Goal: Task Accomplishment & Management: Manage account settings

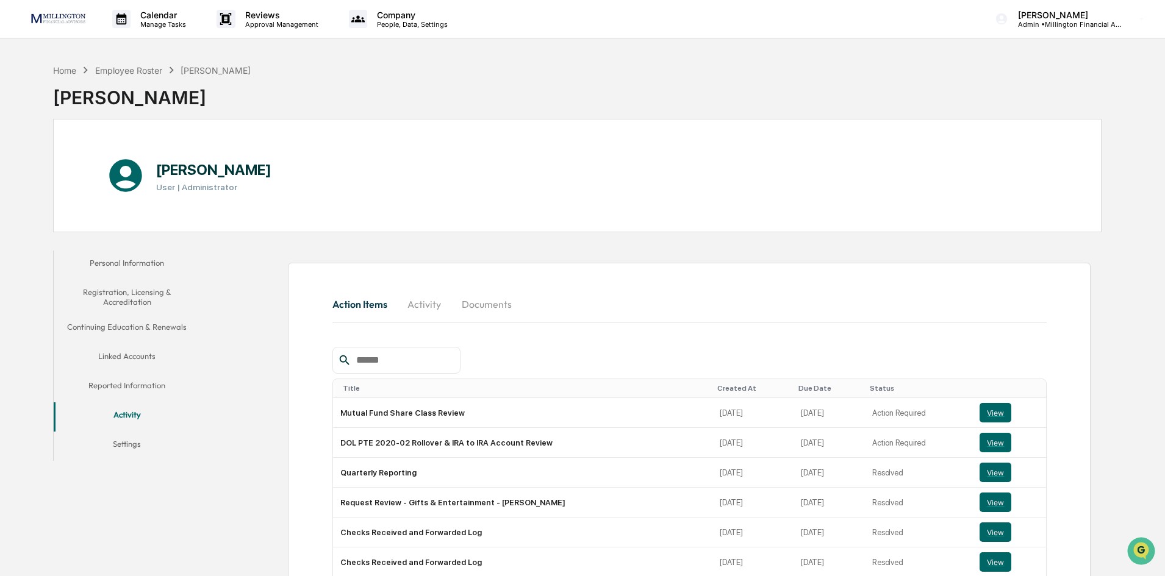
click at [123, 263] on button "Personal Information" at bounding box center [127, 265] width 146 height 29
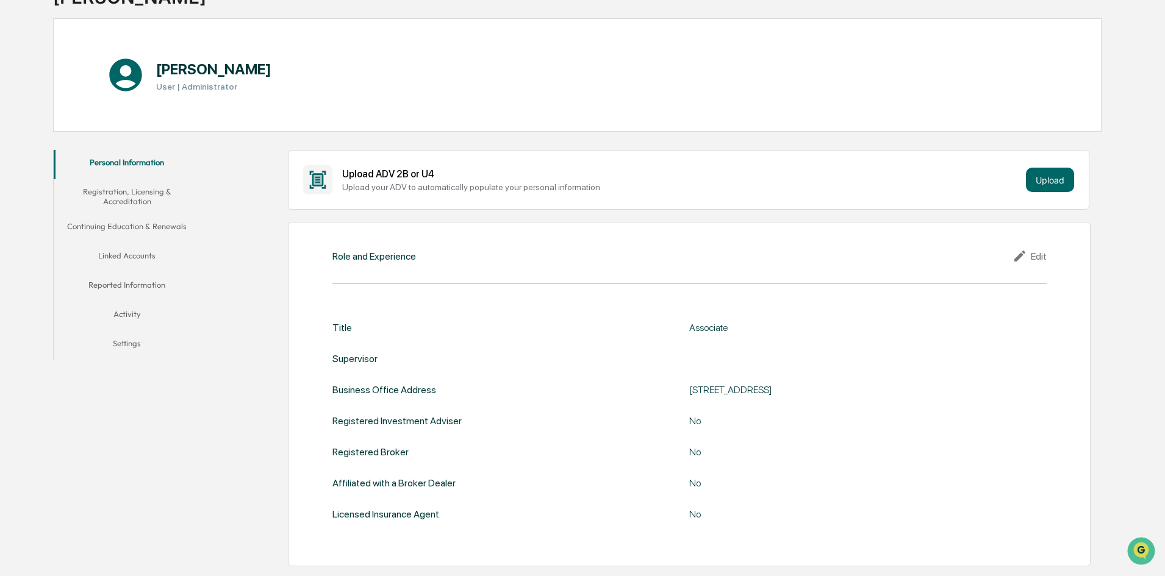
scroll to position [122, 0]
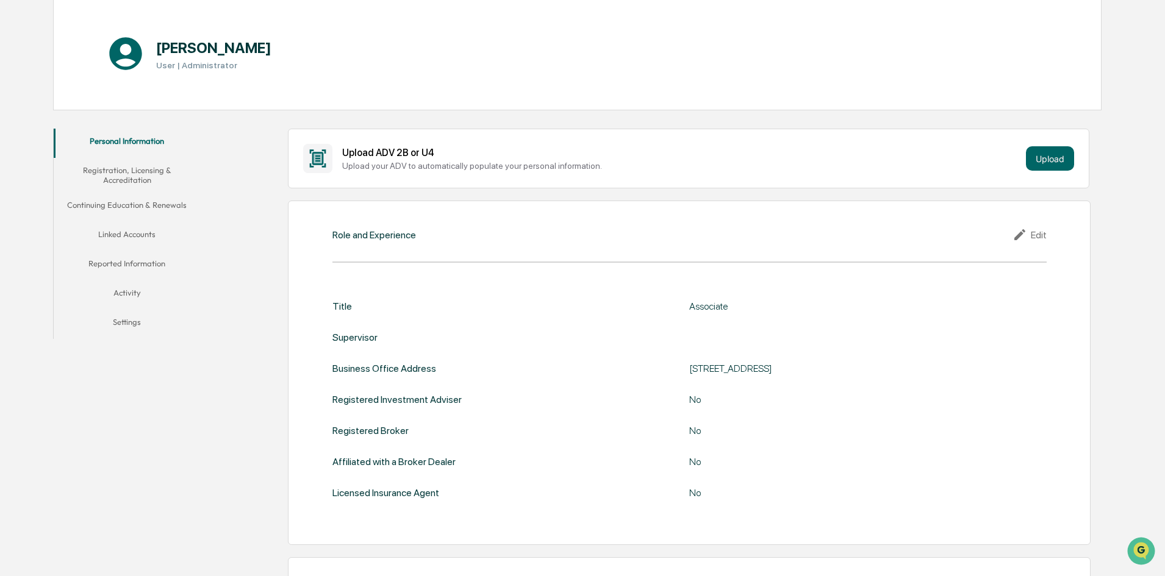
click at [127, 179] on button "Registration, Licensing & Accreditation" at bounding box center [127, 175] width 146 height 35
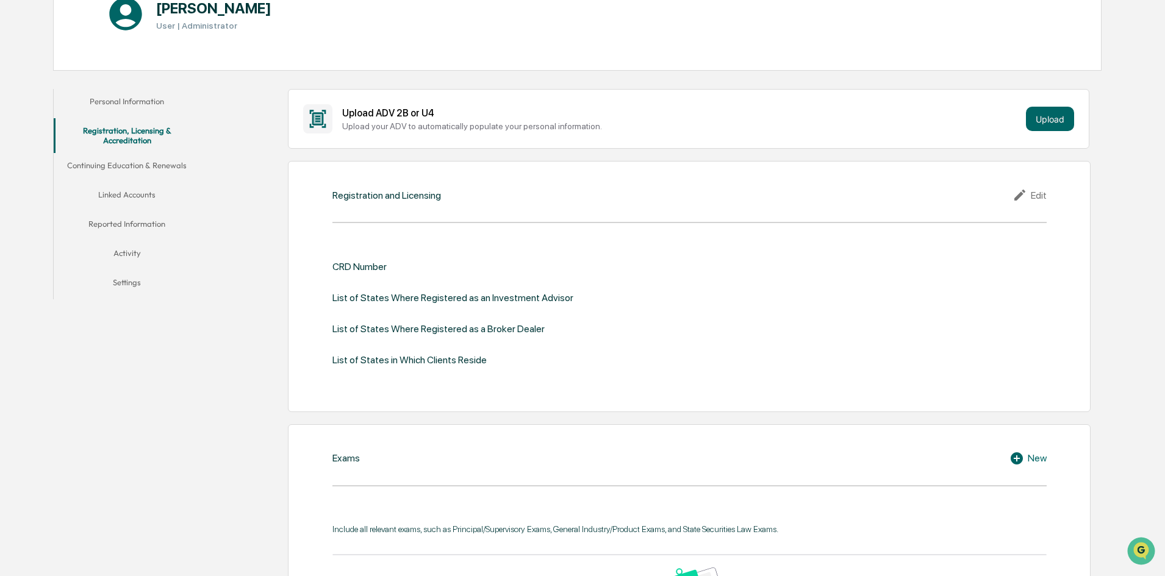
scroll to position [183, 0]
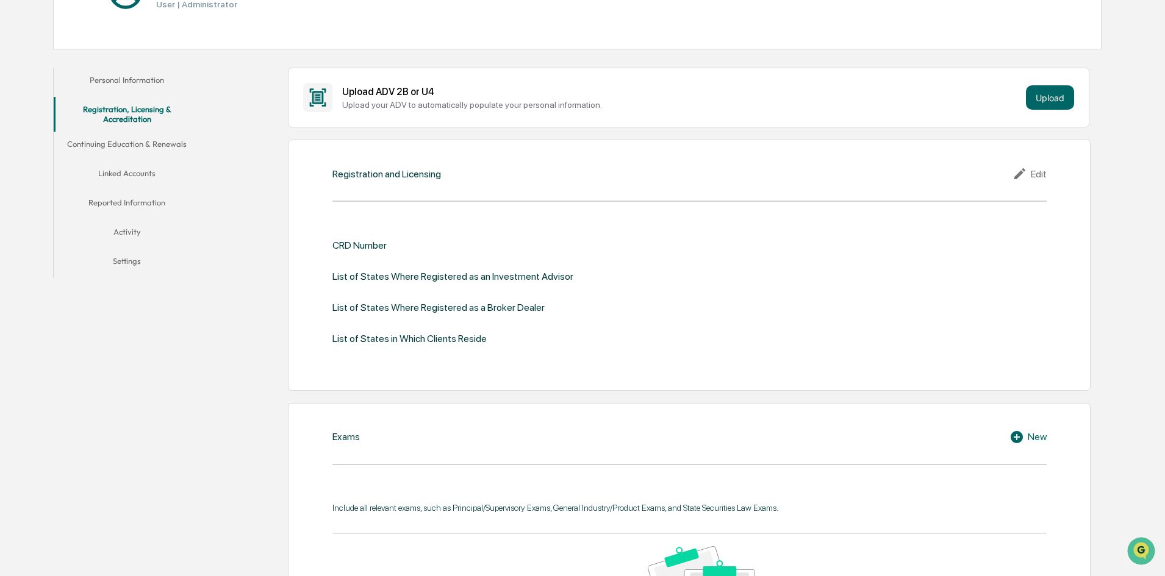
click at [150, 151] on button "Continuing Education & Renewals" at bounding box center [127, 146] width 146 height 29
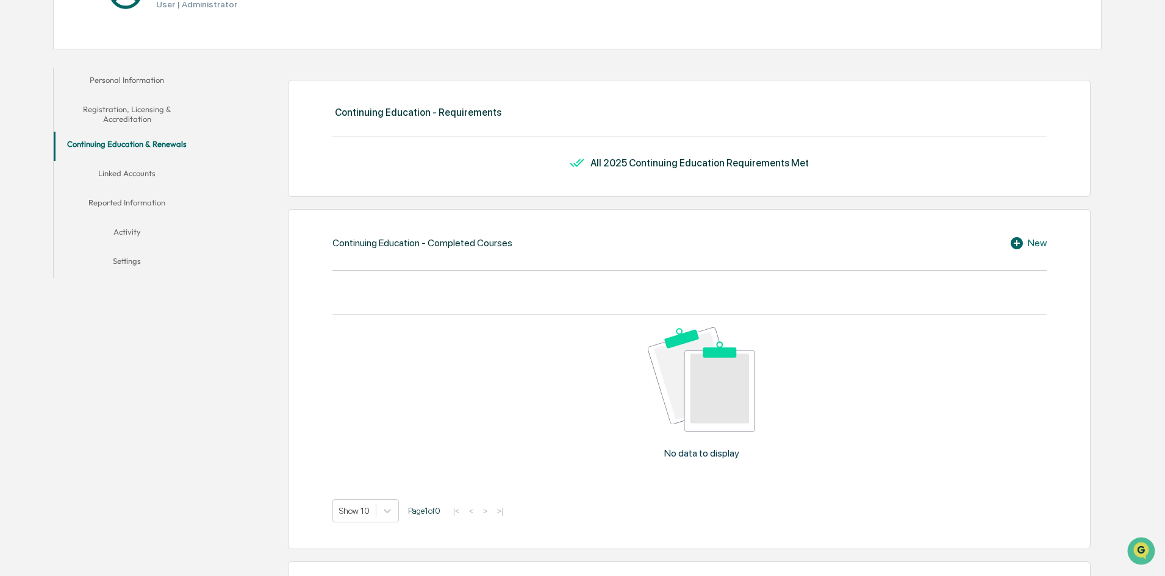
click at [137, 169] on button "Linked Accounts" at bounding box center [127, 175] width 146 height 29
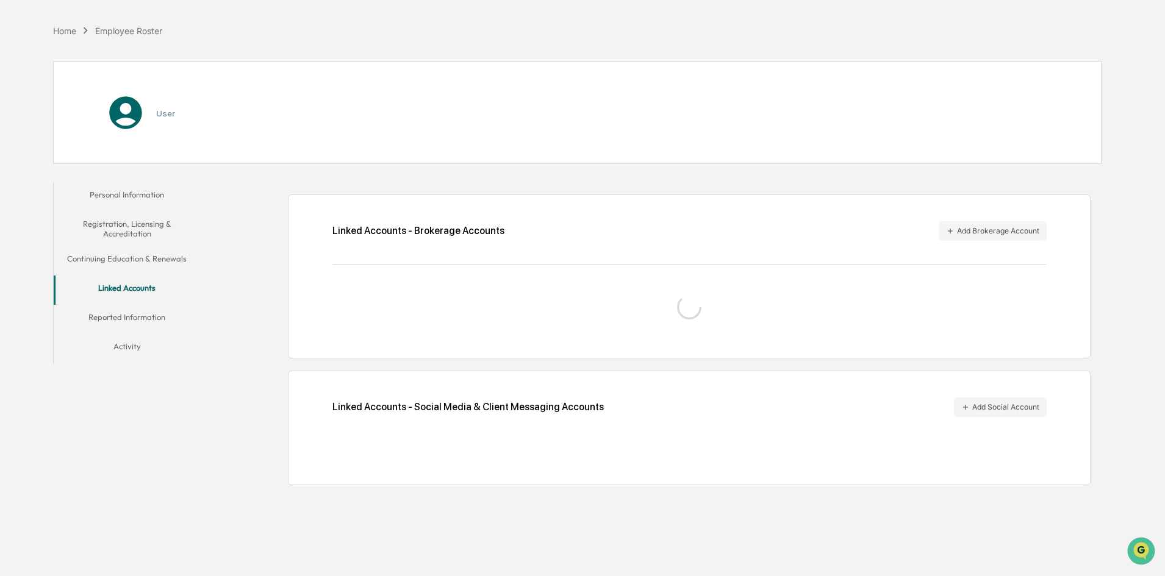
scroll to position [58, 0]
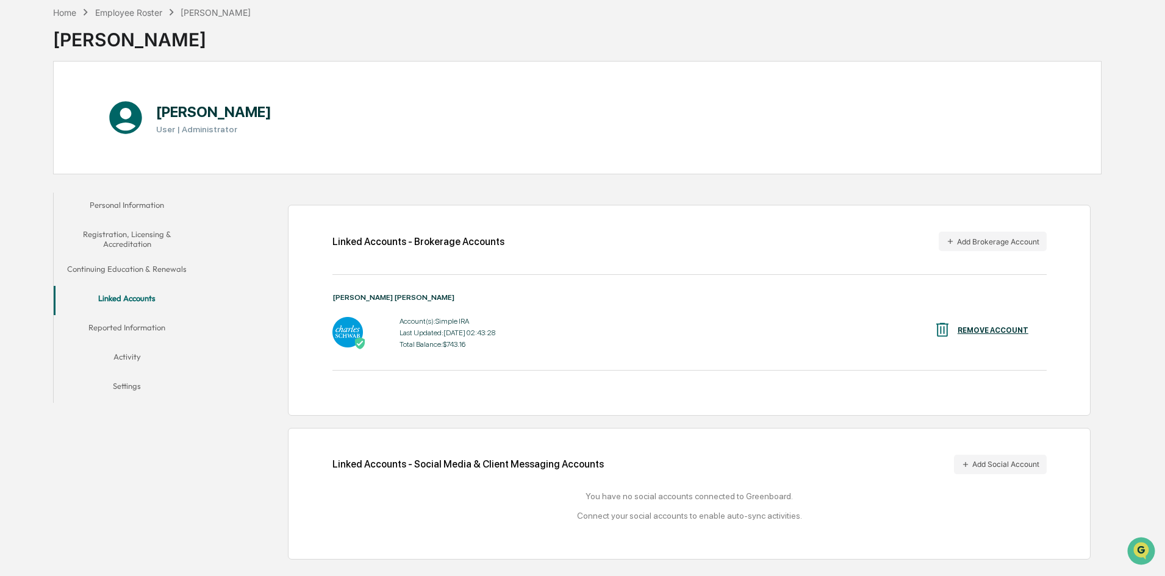
click at [107, 341] on button "Reported Information" at bounding box center [127, 329] width 146 height 29
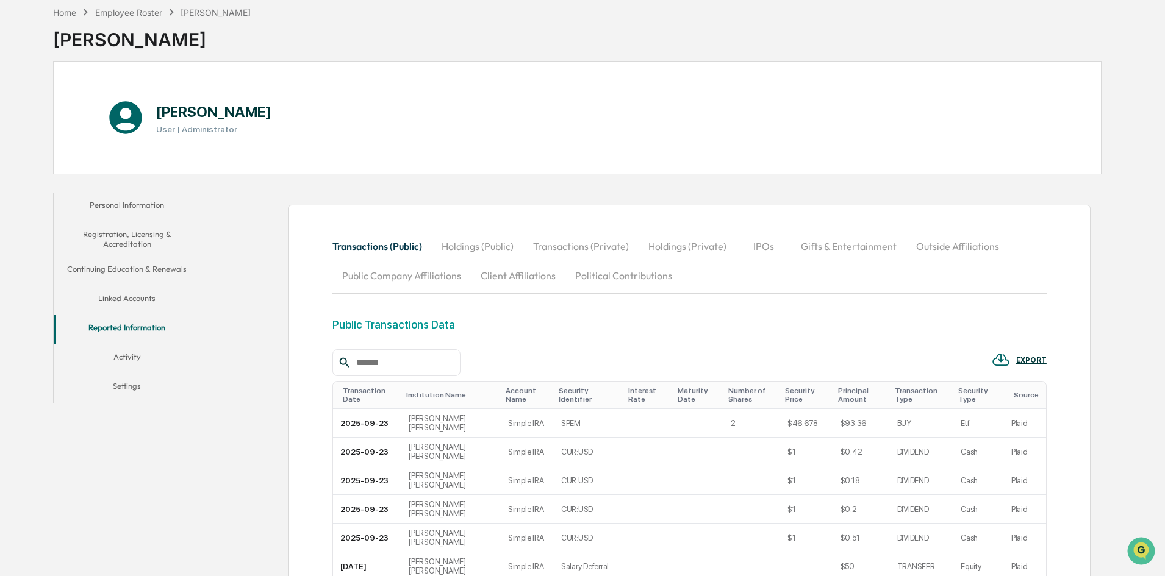
click at [121, 351] on button "Activity" at bounding box center [127, 359] width 146 height 29
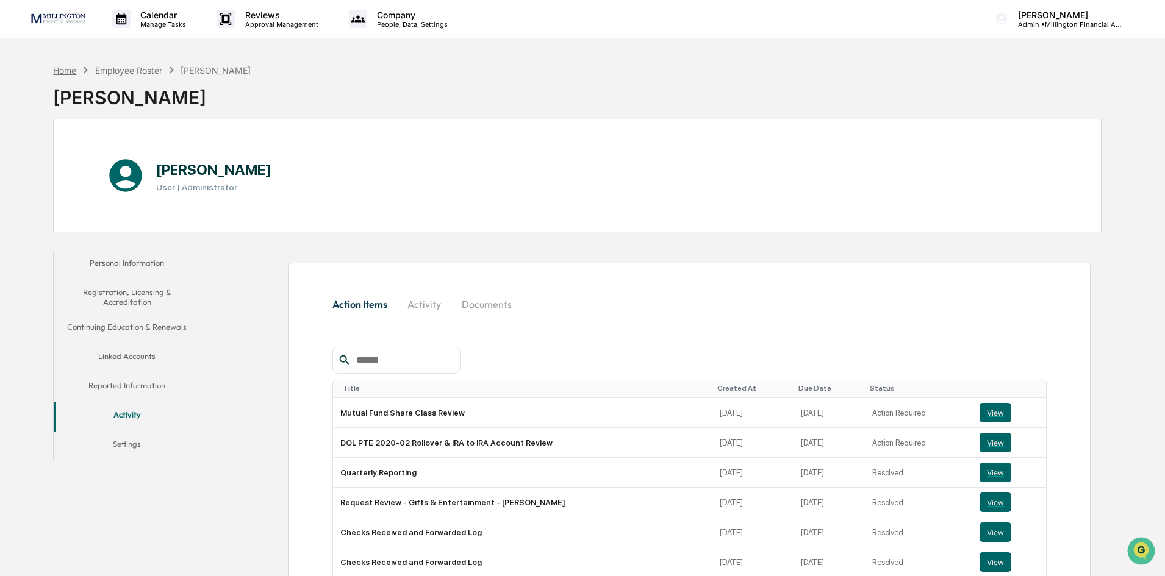
click at [57, 73] on div "Home" at bounding box center [64, 70] width 23 height 10
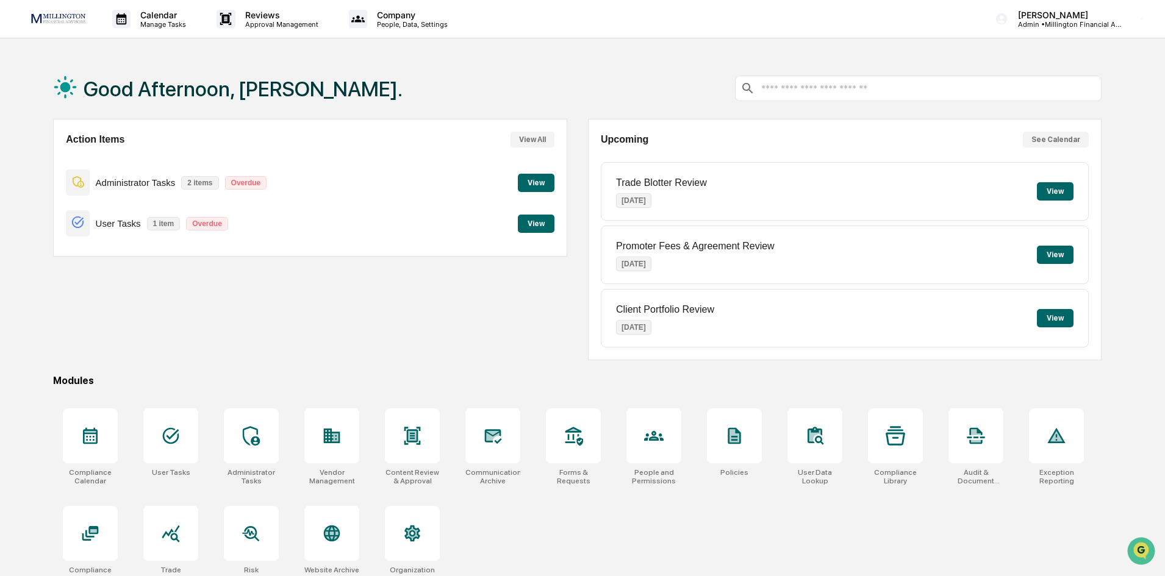
click at [551, 185] on button "View" at bounding box center [536, 183] width 37 height 18
click at [534, 221] on button "View" at bounding box center [536, 224] width 37 height 18
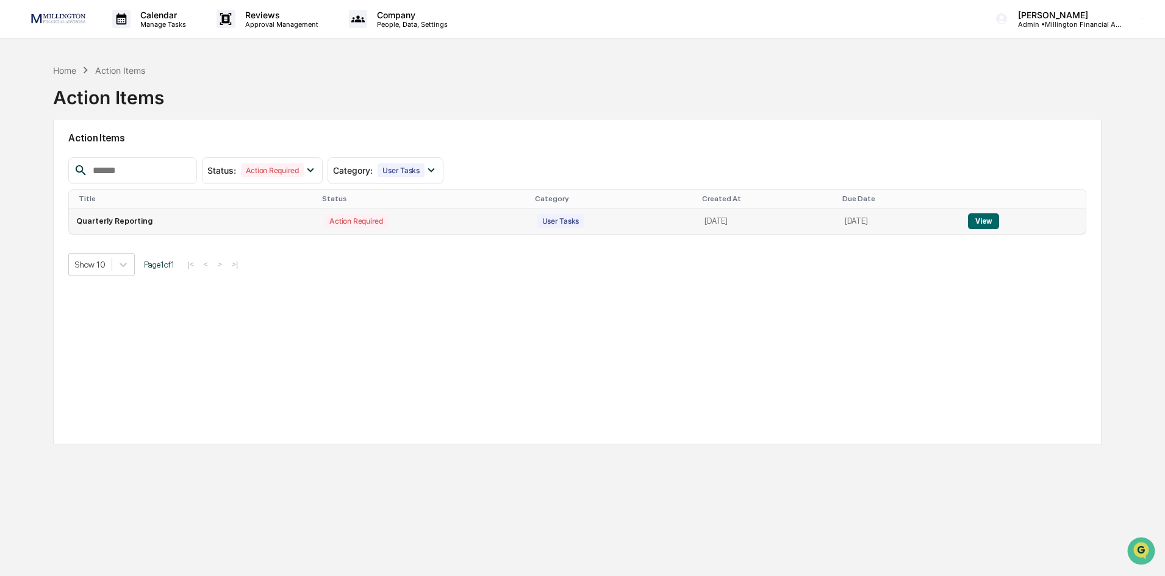
click at [995, 221] on button "View" at bounding box center [983, 221] width 31 height 16
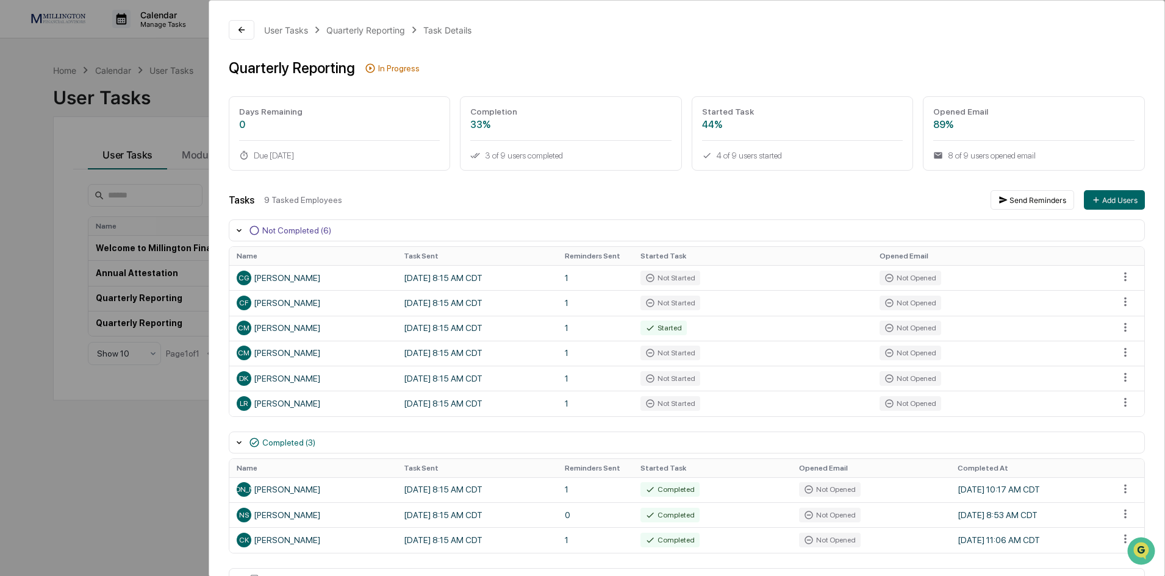
click at [129, 512] on div "User Tasks Quarterly Reporting Task Details Quarterly Reporting In Progress Day…" at bounding box center [582, 288] width 1165 height 576
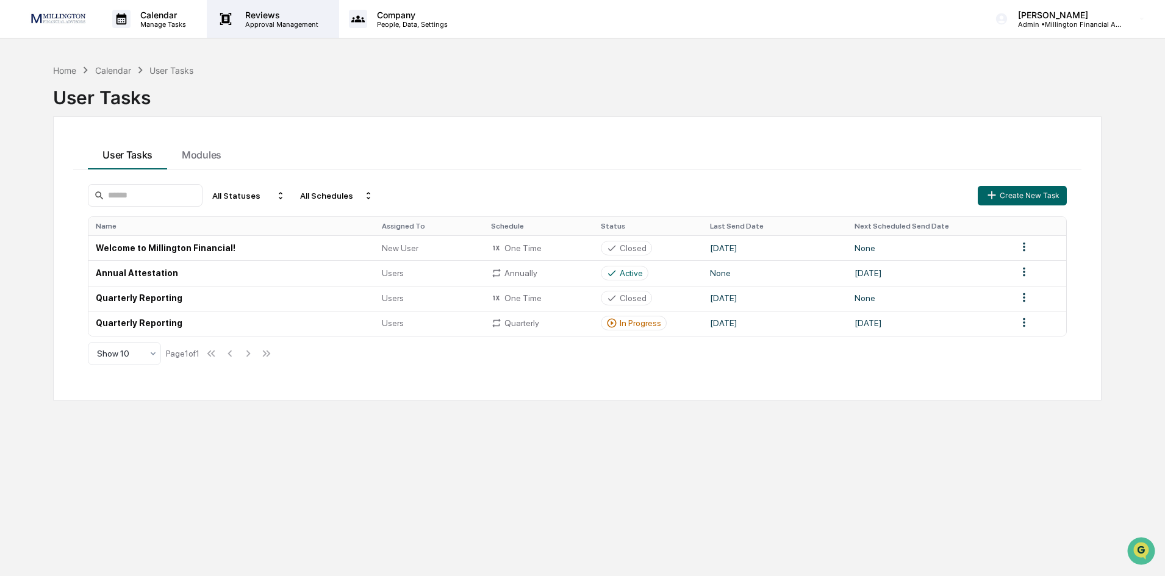
click at [271, 25] on p "Approval Management" at bounding box center [279, 24] width 89 height 9
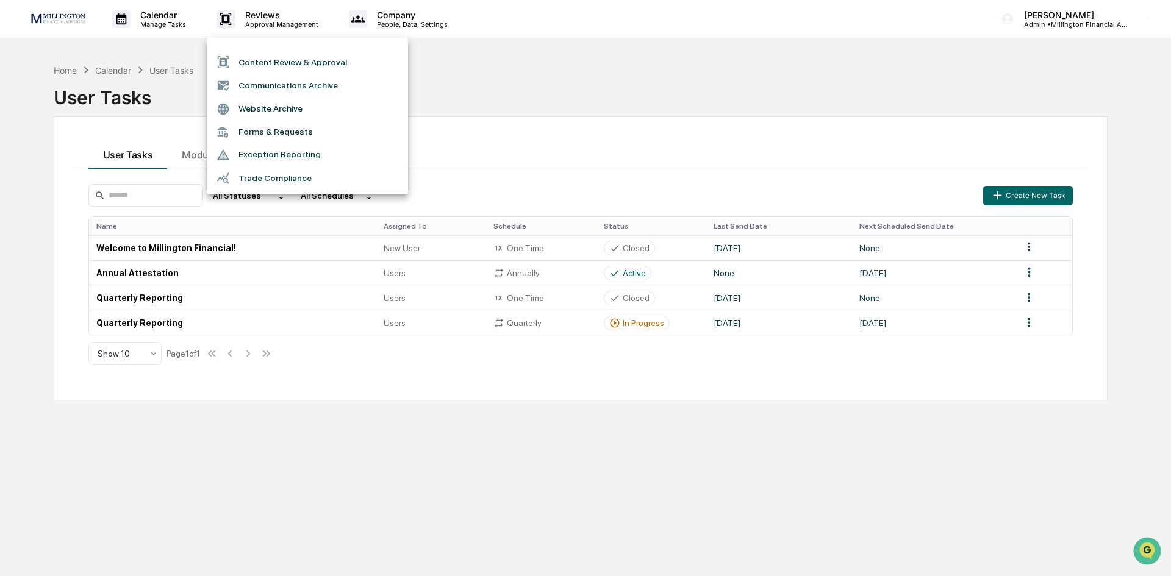
click at [390, 19] on div at bounding box center [585, 288] width 1171 height 576
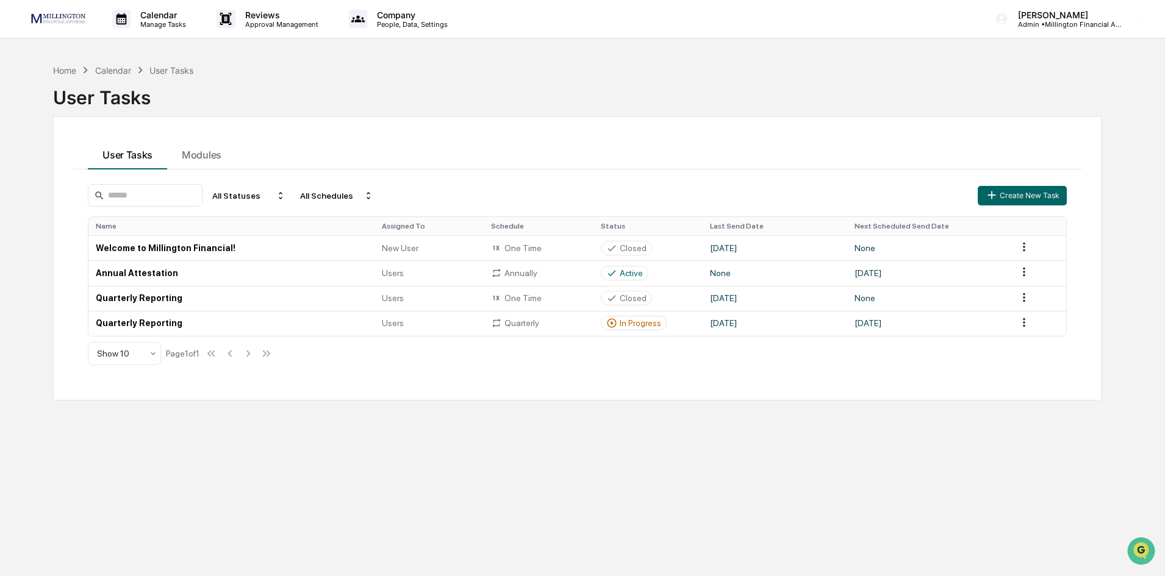
click at [390, 19] on p "Company" at bounding box center [410, 15] width 87 height 10
